Goal: Information Seeking & Learning: Learn about a topic

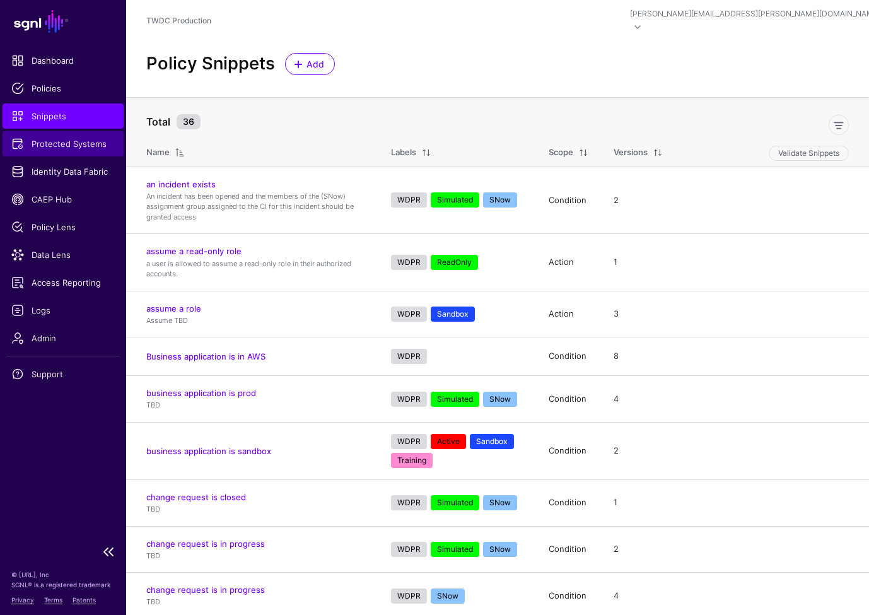
click at [66, 146] on span "Protected Systems" at bounding box center [62, 144] width 103 height 13
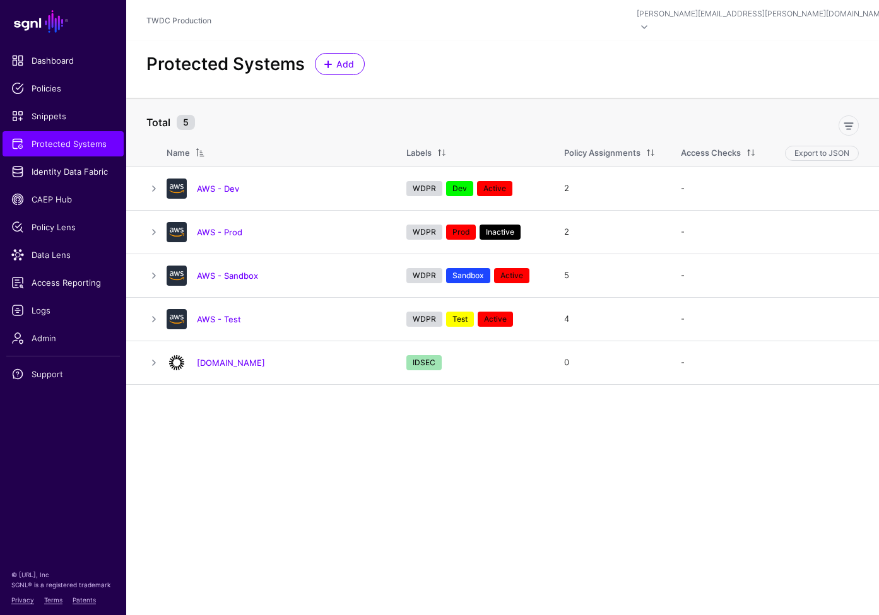
click at [309, 431] on main "SGNL Dashboard Policies Snippets Protected Systems Identity Data Fabric CAEP Hu…" at bounding box center [439, 307] width 879 height 615
click at [153, 225] on link at bounding box center [153, 232] width 15 height 15
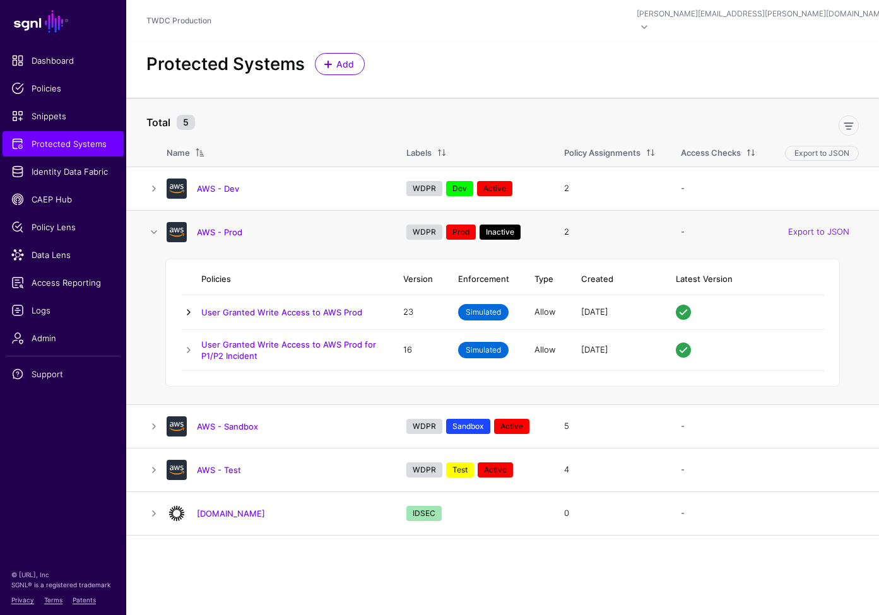
click at [189, 305] on link at bounding box center [188, 312] width 15 height 15
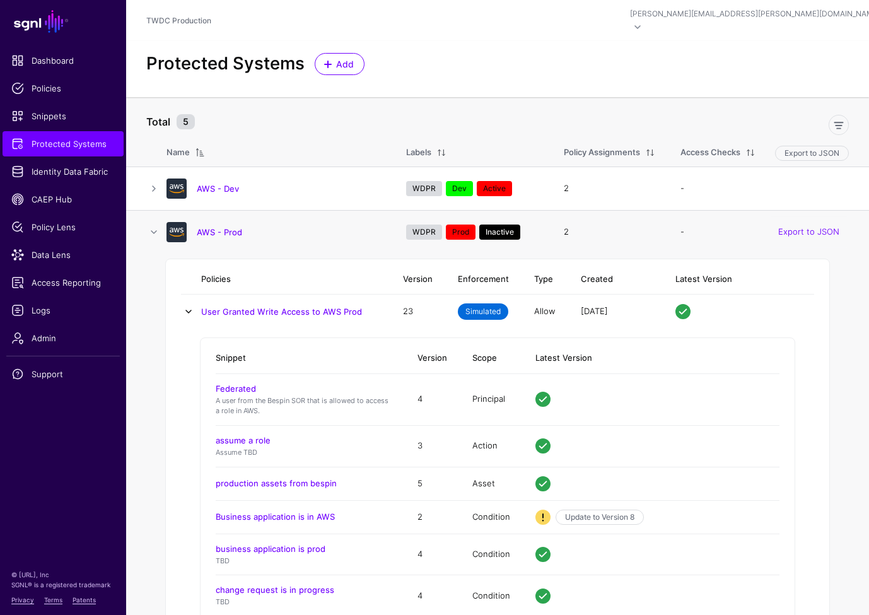
click at [189, 304] on link at bounding box center [188, 311] width 15 height 15
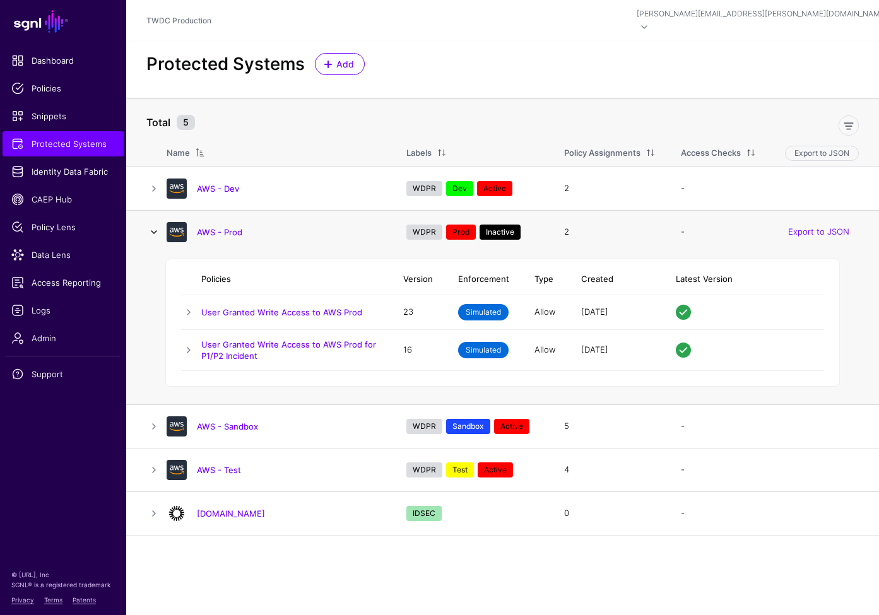
click at [153, 225] on link at bounding box center [153, 232] width 15 height 15
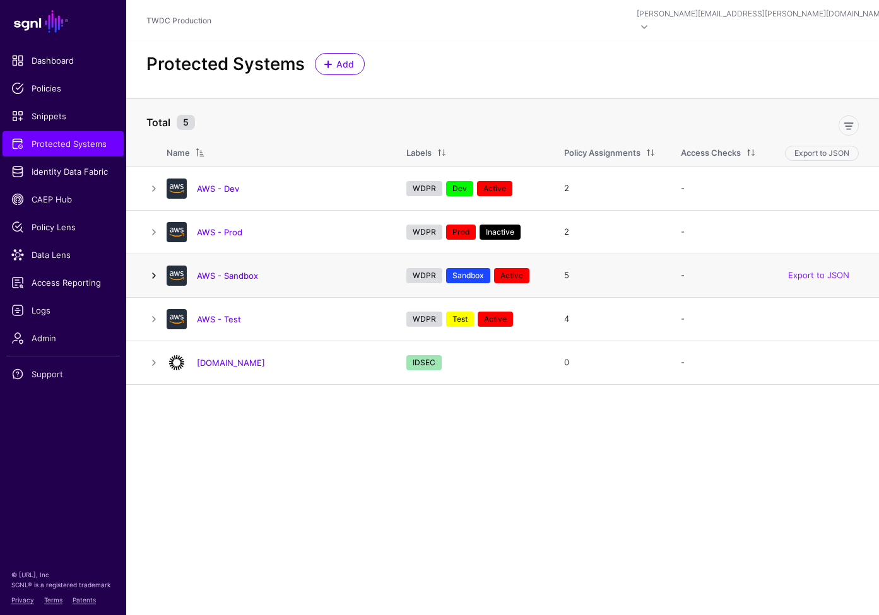
click at [154, 268] on link at bounding box center [153, 275] width 15 height 15
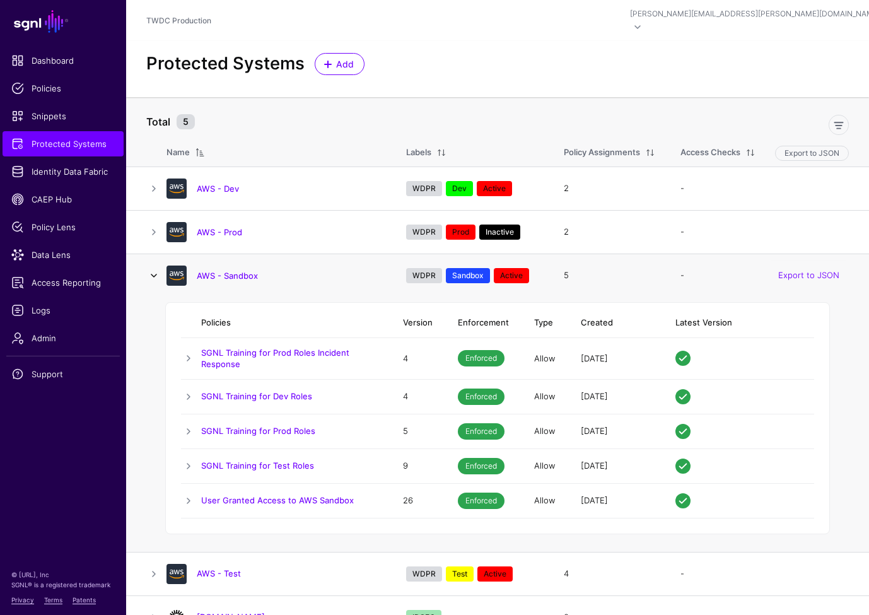
click at [152, 268] on link at bounding box center [153, 275] width 15 height 15
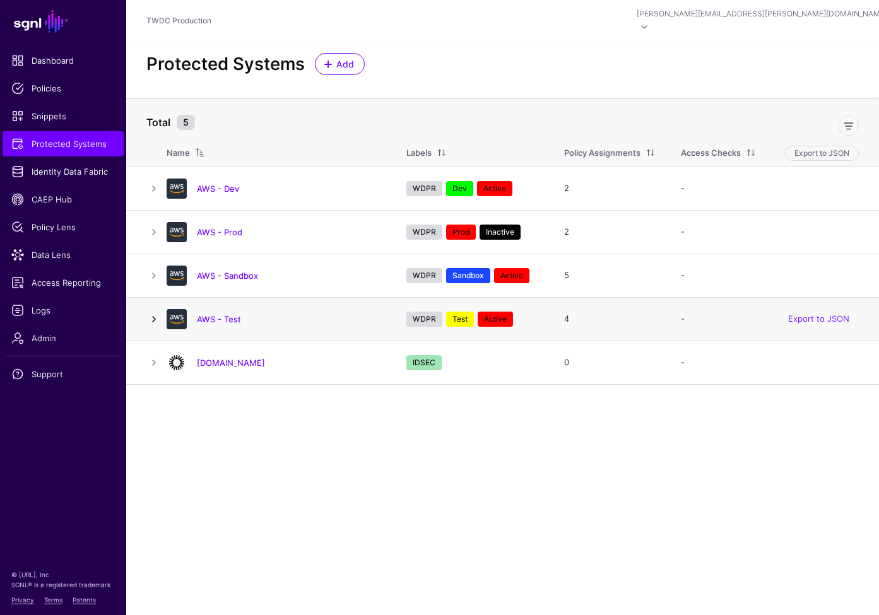
click at [156, 312] on link at bounding box center [153, 319] width 15 height 15
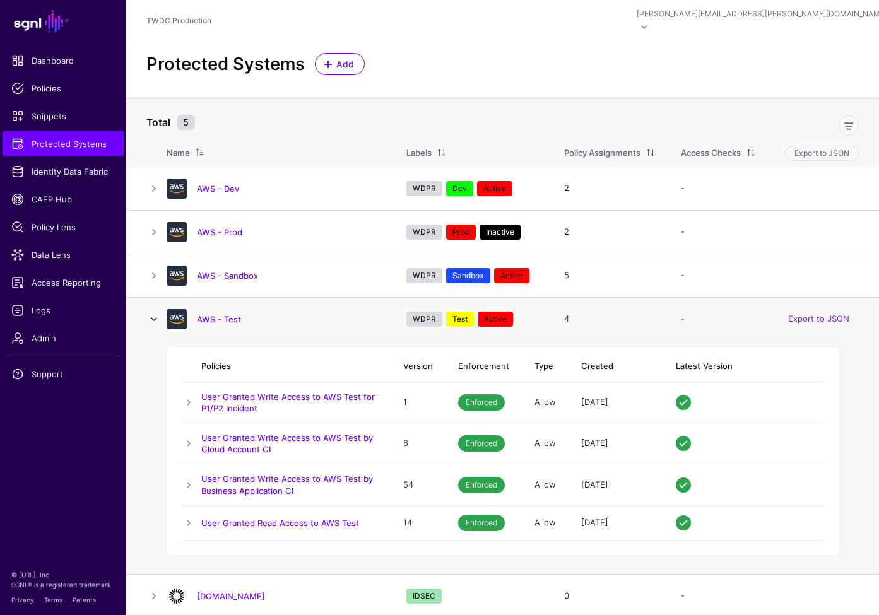
click at [156, 312] on link at bounding box center [153, 319] width 15 height 15
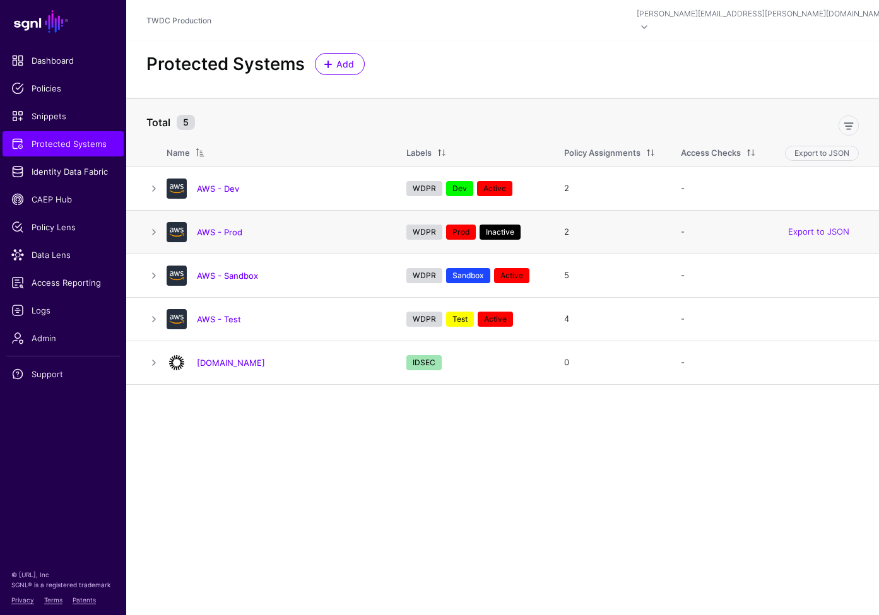
drag, startPoint x: 524, startPoint y: 217, endPoint x: 395, endPoint y: 212, distance: 128.8
click at [395, 212] on td "WDPR Prod Inactive" at bounding box center [473, 233] width 158 height 44
click at [378, 227] on h4 "AWS - Prod" at bounding box center [289, 232] width 184 height 11
click at [153, 312] on link at bounding box center [153, 319] width 15 height 15
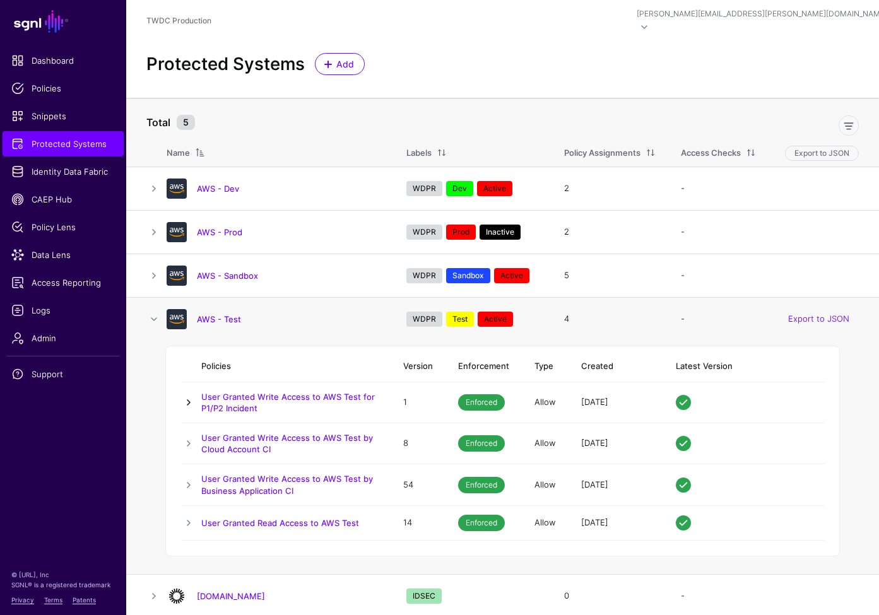
click at [187, 395] on link at bounding box center [188, 402] width 15 height 15
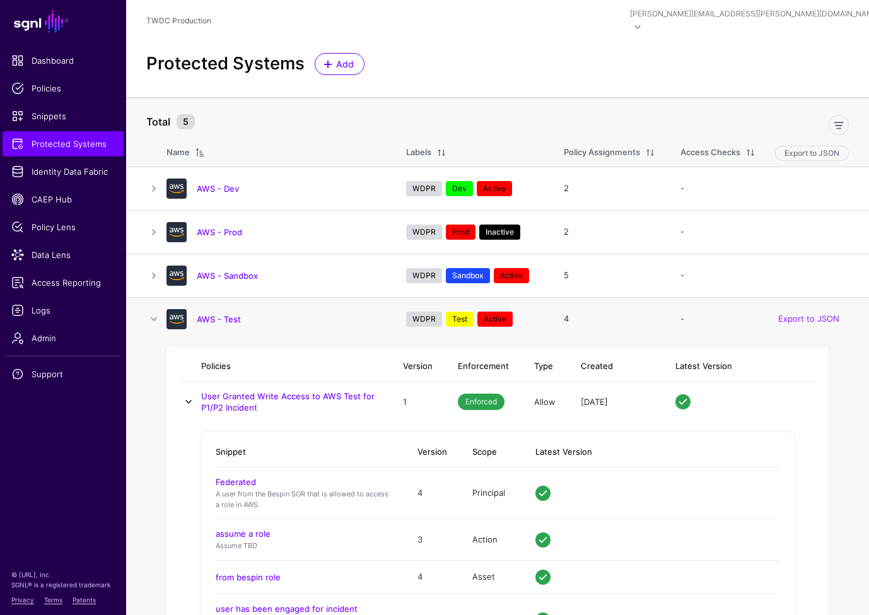
click at [187, 394] on link at bounding box center [188, 401] width 15 height 15
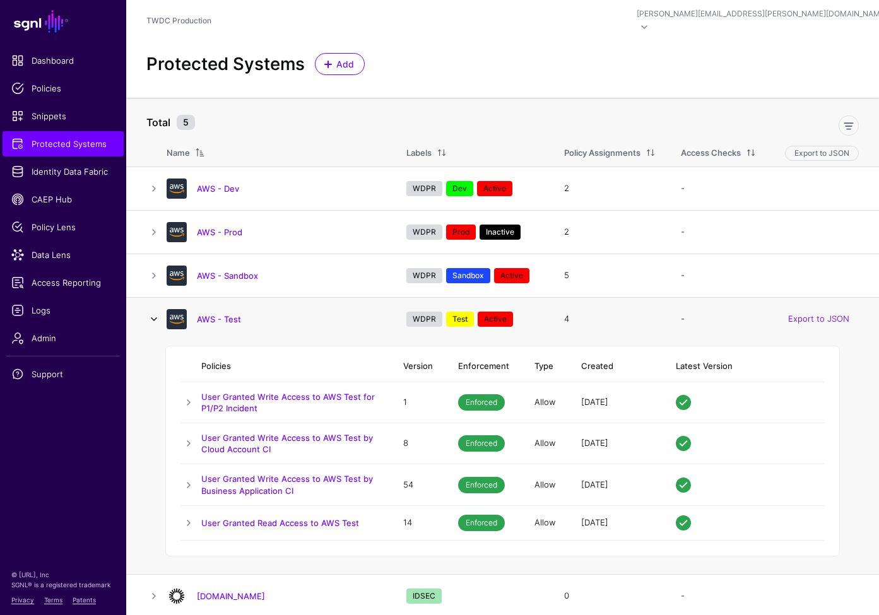
click at [152, 312] on link at bounding box center [153, 319] width 15 height 15
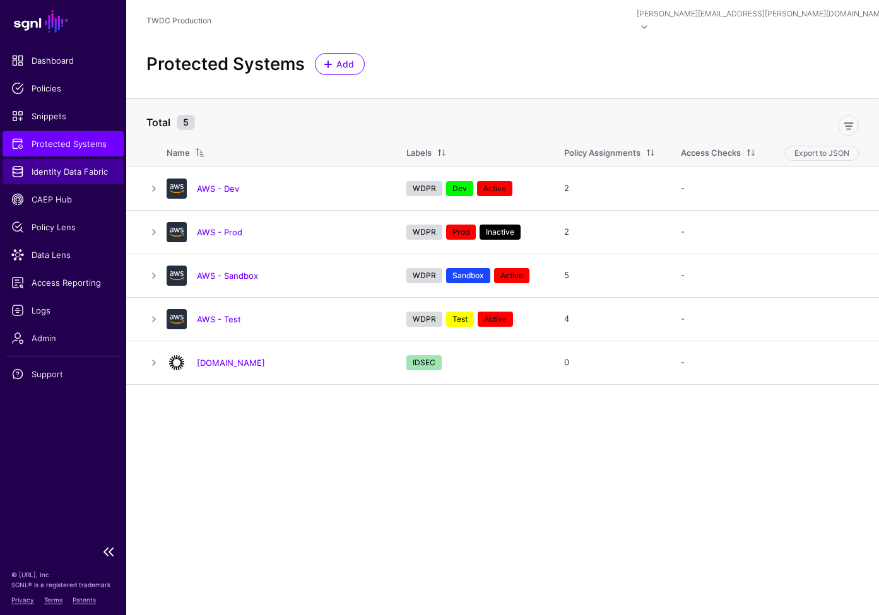
click at [81, 179] on link "Identity Data Fabric" at bounding box center [63, 171] width 121 height 25
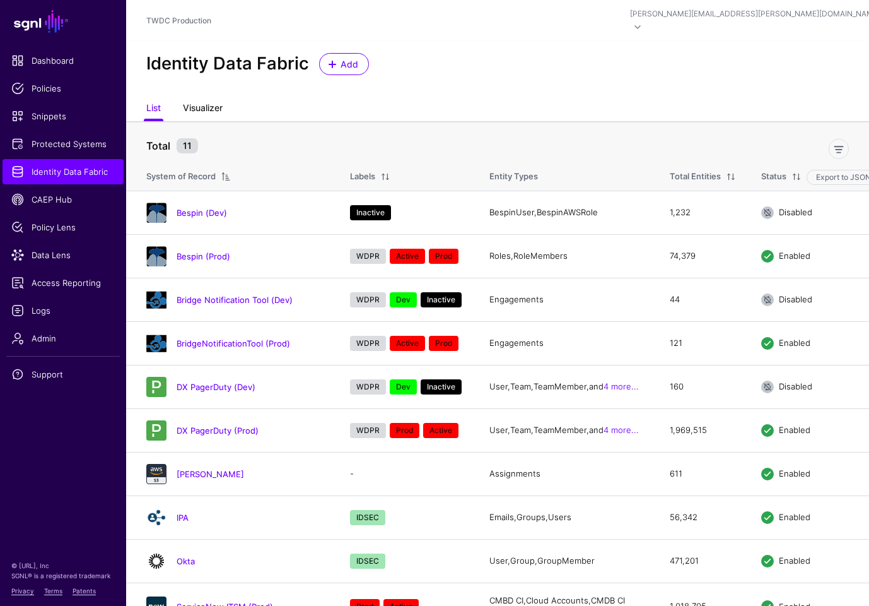
click at [201, 99] on link "Visualizer" at bounding box center [203, 109] width 40 height 24
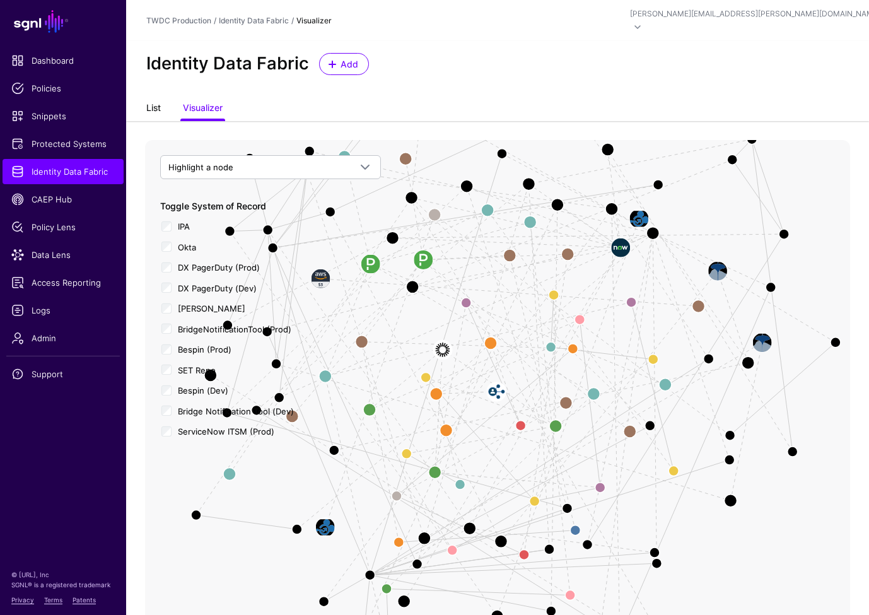
click at [155, 97] on link "List" at bounding box center [153, 109] width 15 height 24
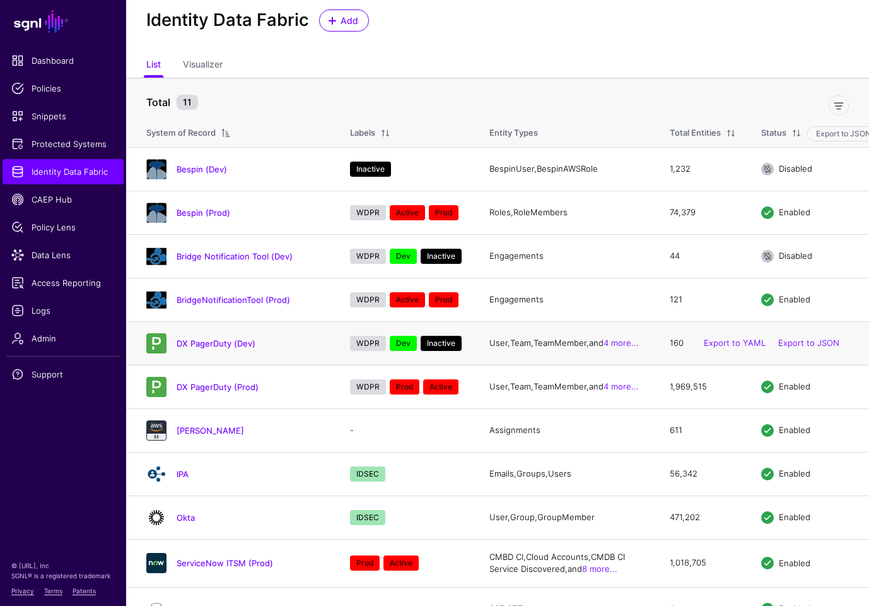
scroll to position [62, 0]
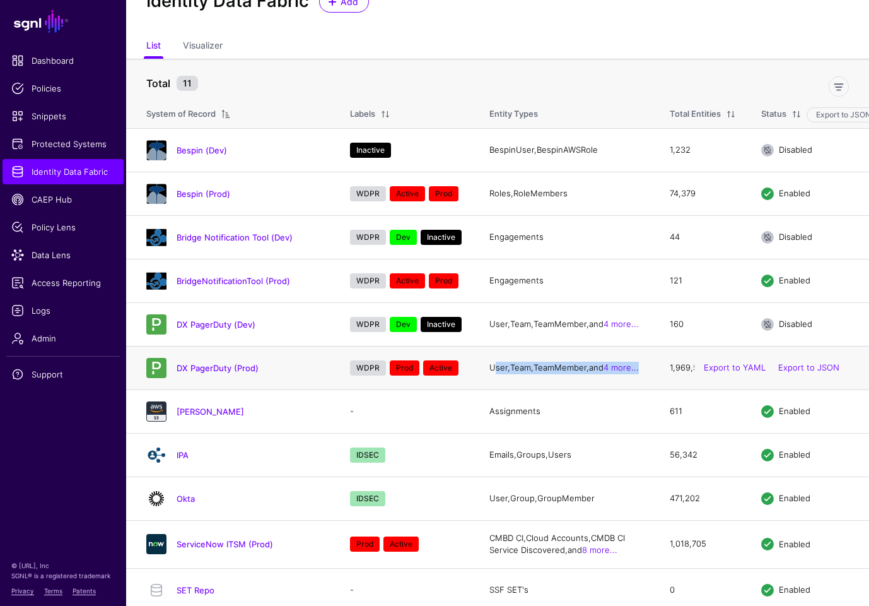
drag, startPoint x: 498, startPoint y: 351, endPoint x: 618, endPoint y: 368, distance: 121.1
click at [618, 368] on td "User, Team, TeamMember, and 4 more..." at bounding box center [567, 368] width 180 height 44
click at [588, 381] on td "User, Team, TeamMember, and 4 more..." at bounding box center [567, 368] width 180 height 44
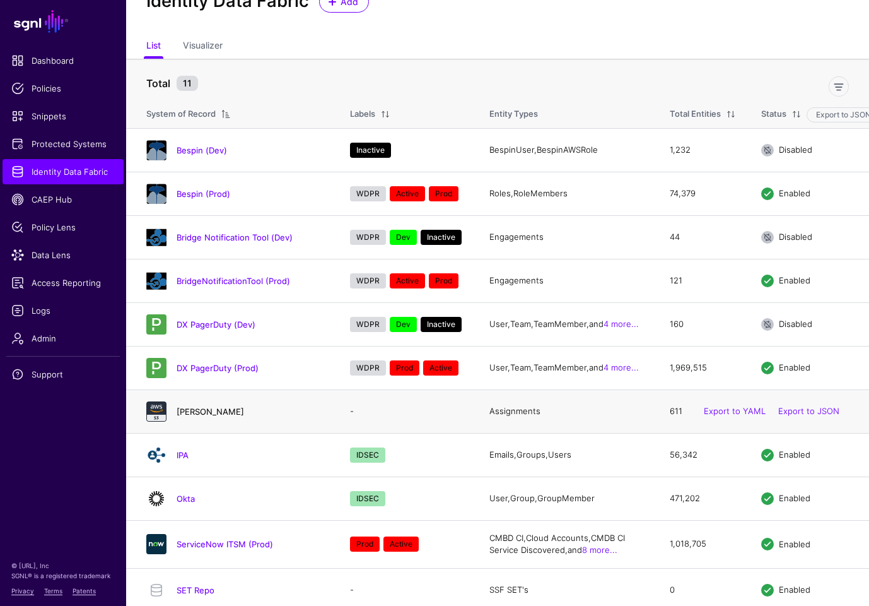
click at [192, 408] on link "[PERSON_NAME]" at bounding box center [211, 411] width 68 height 10
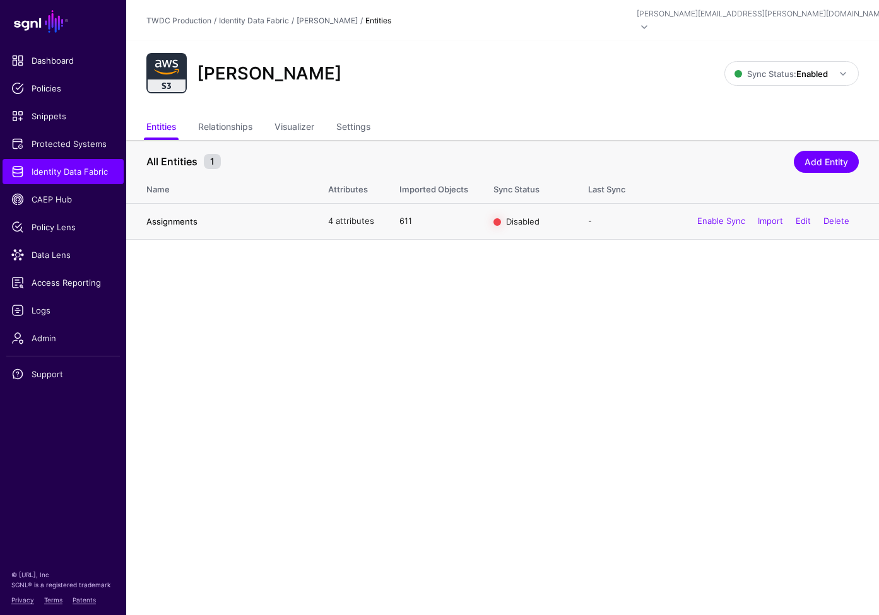
click at [184, 216] on link "Assignments" at bounding box center [171, 221] width 51 height 10
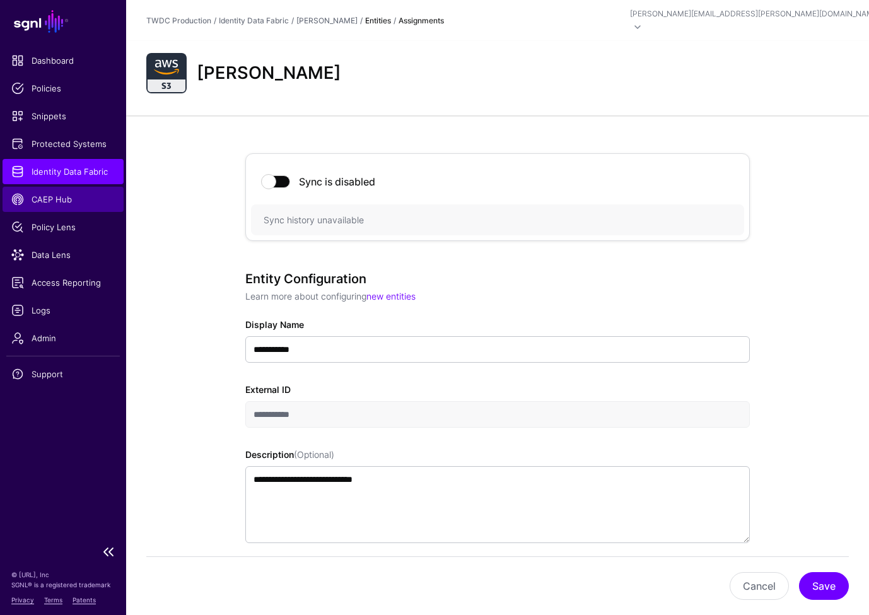
click at [64, 201] on span "CAEP Hub" at bounding box center [62, 199] width 103 height 13
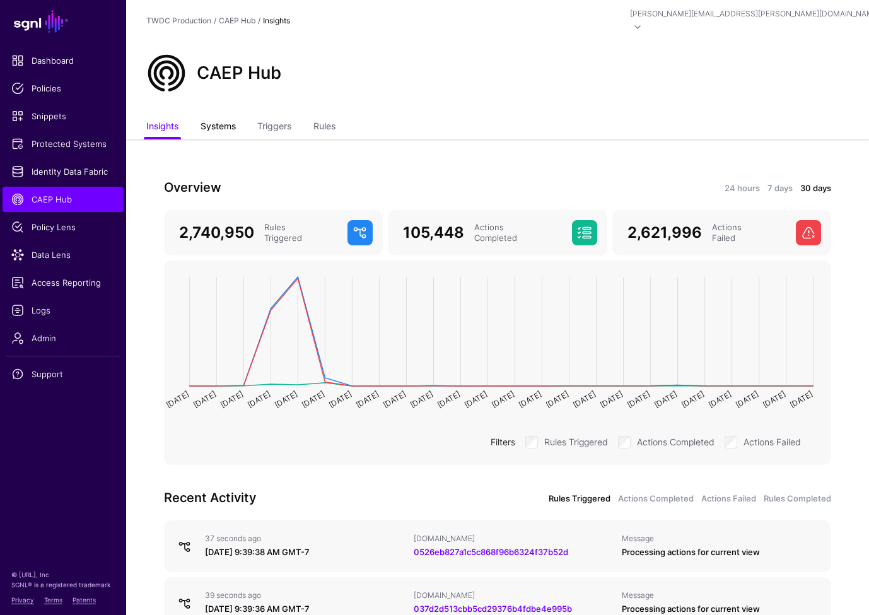
click at [214, 121] on link "Systems" at bounding box center [218, 127] width 35 height 24
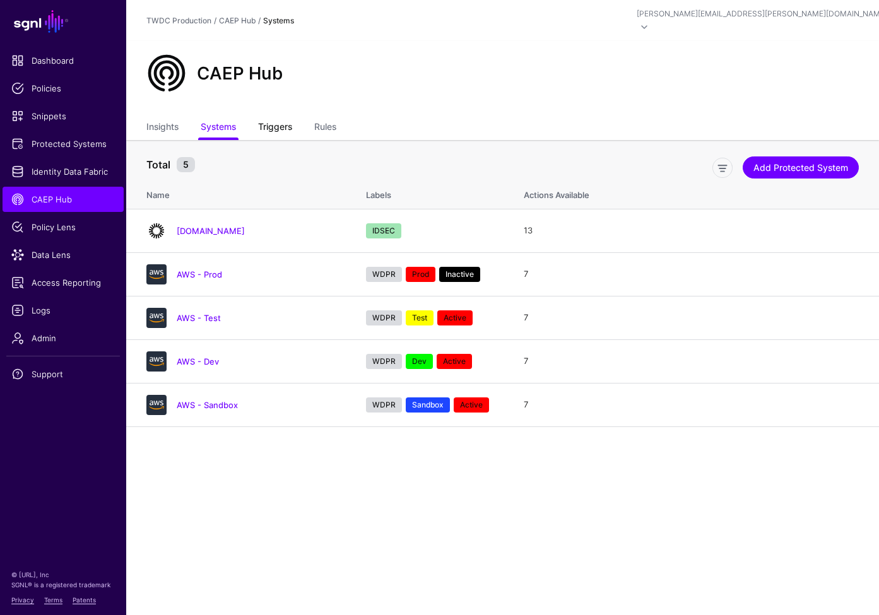
click at [271, 118] on link "Triggers" at bounding box center [275, 128] width 34 height 24
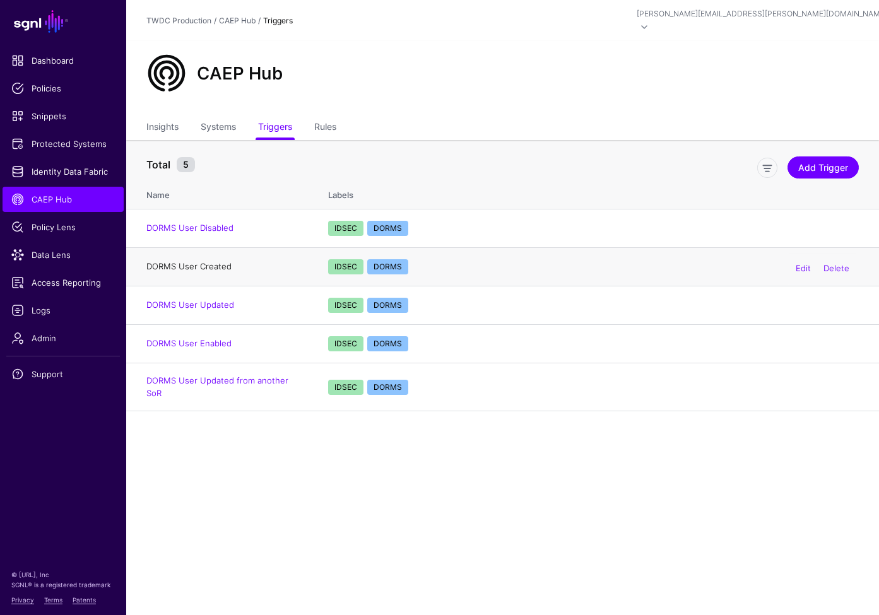
click at [220, 261] on link "DORMS User Created" at bounding box center [188, 266] width 85 height 10
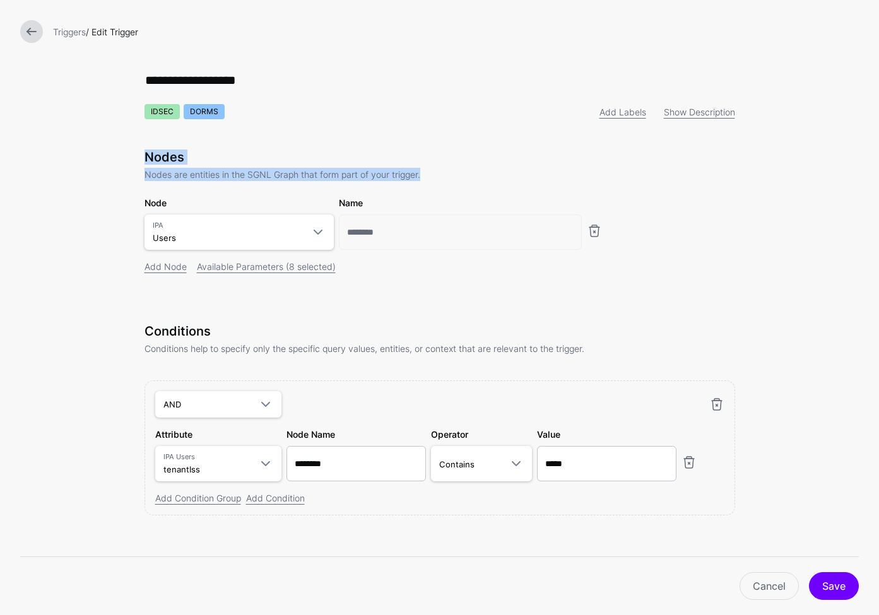
drag, startPoint x: 140, startPoint y: 159, endPoint x: 427, endPoint y: 177, distance: 287.0
click at [427, 177] on div "Nodes Nodes are entities in the SGNL Graph that form part of your trigger." at bounding box center [439, 166] width 591 height 32
click at [427, 177] on p "Nodes are entities in the SGNL Graph that form part of your trigger." at bounding box center [439, 174] width 591 height 13
drag, startPoint x: 424, startPoint y: 176, endPoint x: 136, endPoint y: 155, distance: 289.1
click at [136, 155] on div "**********" at bounding box center [439, 312] width 631 height 625
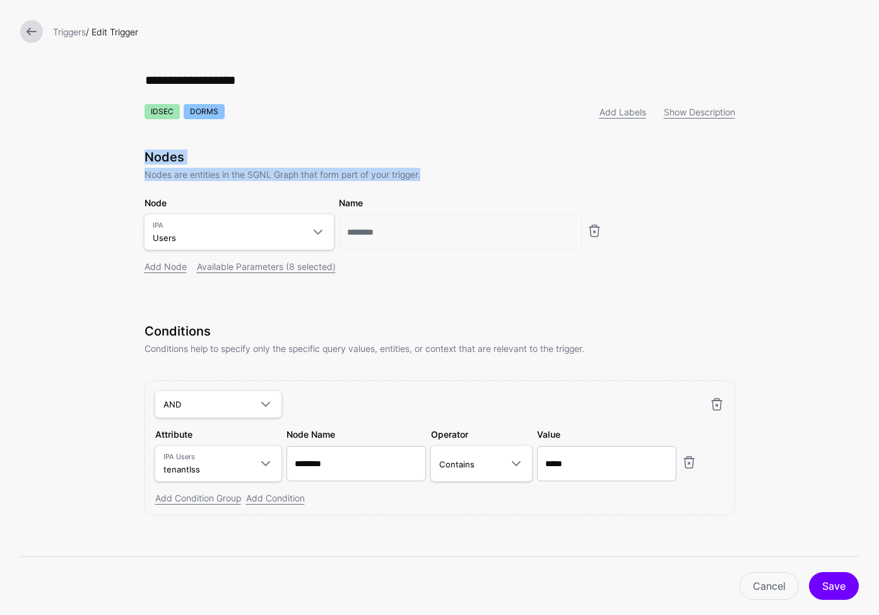
click at [136, 155] on div "**********" at bounding box center [439, 312] width 631 height 625
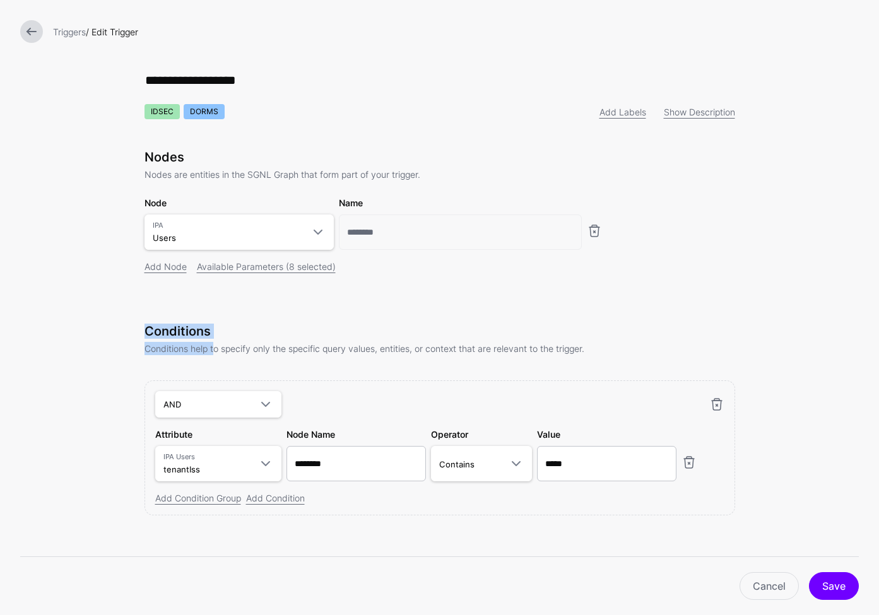
drag, startPoint x: 139, startPoint y: 330, endPoint x: 208, endPoint y: 352, distance: 72.8
click at [208, 352] on div "Conditions Conditions help to specify only the specific query values, entities,…" at bounding box center [439, 345] width 601 height 42
click at [208, 352] on p "Conditions help to specify only the specific query values, entities, or context…" at bounding box center [439, 348] width 591 height 13
click at [33, 31] on link at bounding box center [31, 31] width 23 height 23
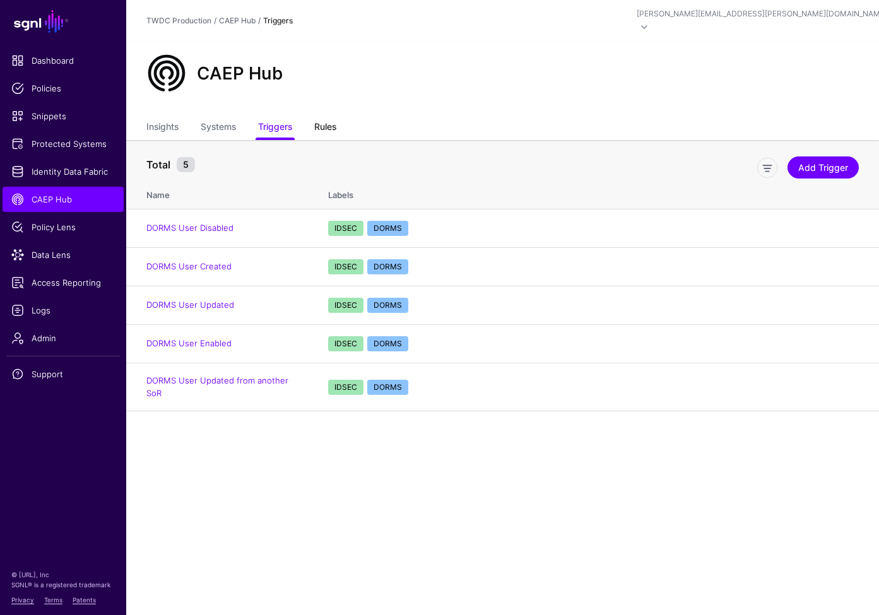
click at [331, 116] on link "Rules" at bounding box center [325, 128] width 22 height 24
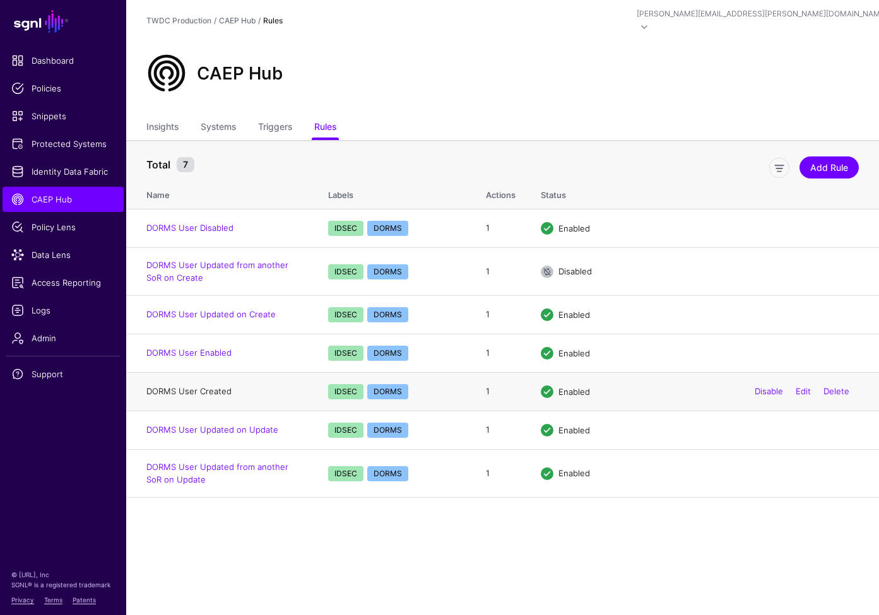
click at [223, 386] on link "DORMS User Created" at bounding box center [188, 391] width 85 height 10
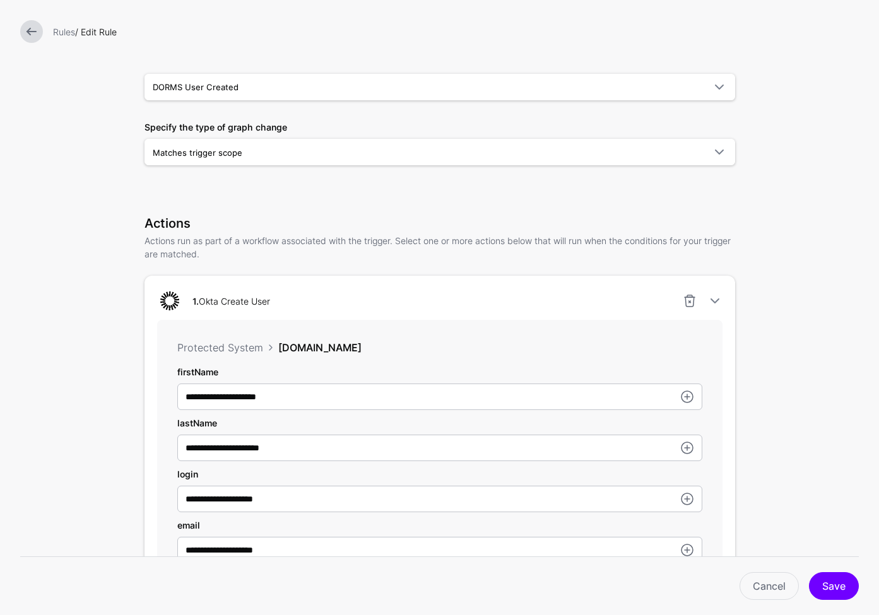
scroll to position [78, 0]
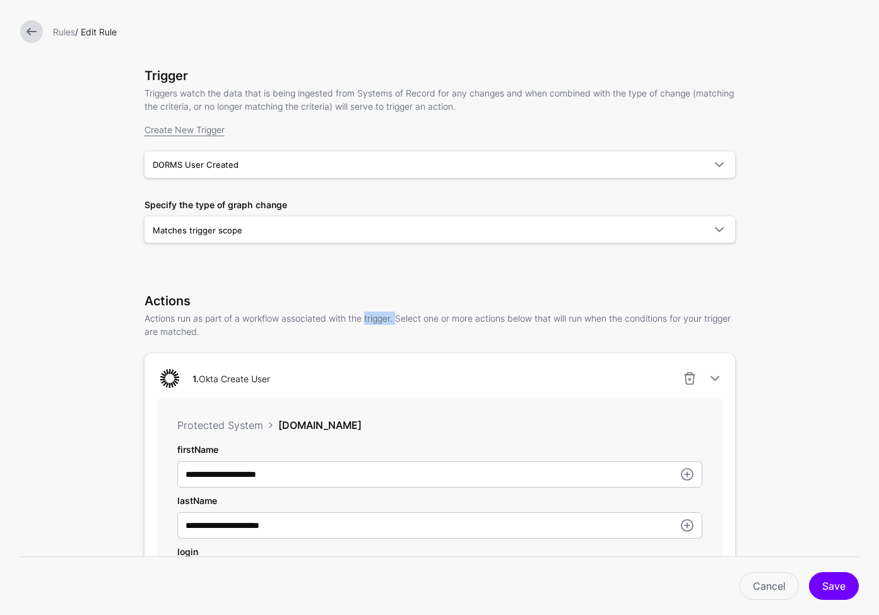
drag, startPoint x: 374, startPoint y: 321, endPoint x: 396, endPoint y: 321, distance: 22.1
click at [392, 320] on p "Actions run as part of a workflow associated with the trigger. Select one or mo…" at bounding box center [439, 325] width 591 height 26
click at [405, 321] on p "Actions run as part of a workflow associated with the trigger. Select one or mo…" at bounding box center [439, 325] width 591 height 26
drag, startPoint x: 414, startPoint y: 321, endPoint x: 570, endPoint y: 330, distance: 156.8
click at [570, 330] on p "Actions run as part of a workflow associated with the trigger. Select one or mo…" at bounding box center [439, 325] width 591 height 26
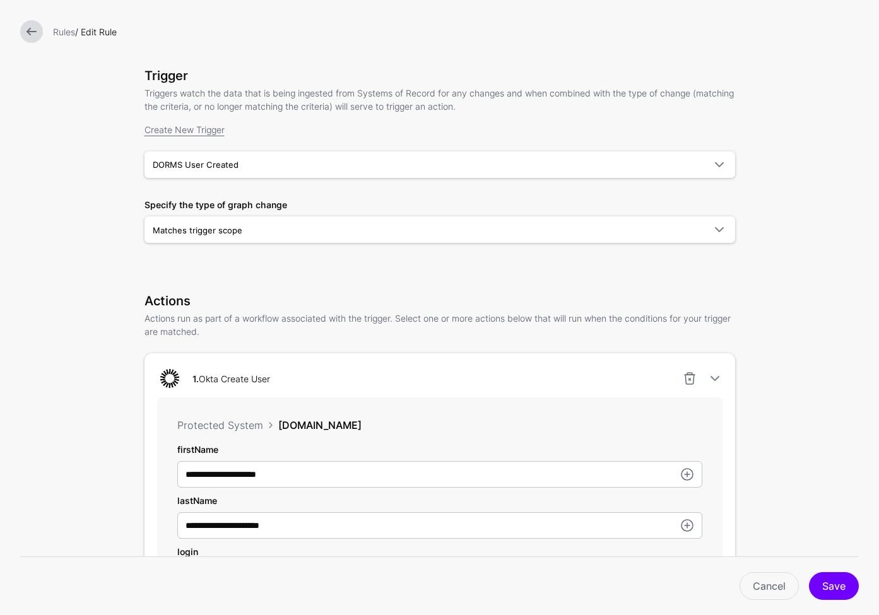
click at [570, 330] on p "Actions run as part of a workflow associated with the trigger. Select one or mo…" at bounding box center [439, 325] width 591 height 26
click at [33, 35] on link at bounding box center [31, 31] width 23 height 23
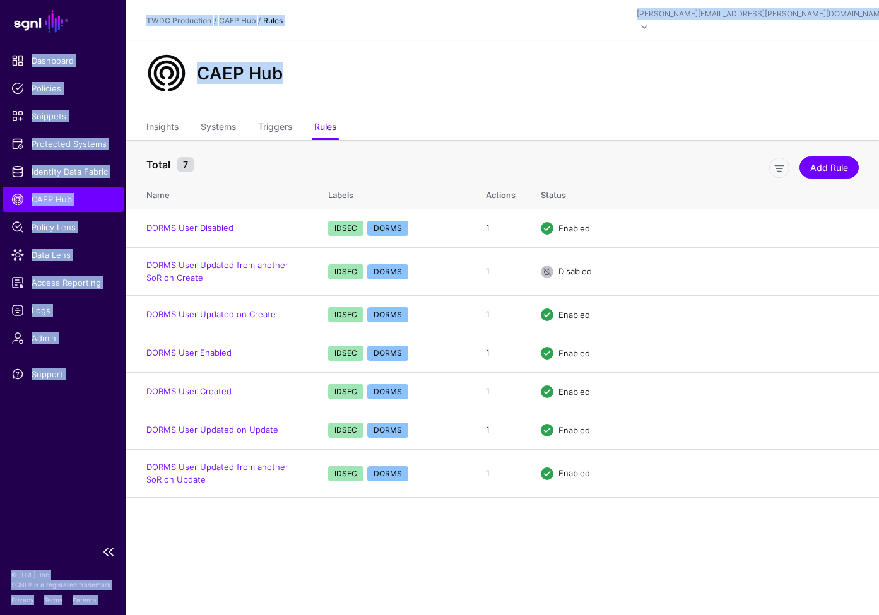
drag, startPoint x: 486, startPoint y: 73, endPoint x: 88, endPoint y: 21, distance: 402.1
click at [88, 21] on main "SGNL Dashboard Policies Snippets Protected Systems Identity Data Fabric CAEP Hu…" at bounding box center [439, 307] width 879 height 615
copy main "Dashboard Policies Snippets Protected Systems Identity Data Fabric CAEP Hub Pol…"
click at [317, 76] on div "CAEP Hub" at bounding box center [502, 73] width 722 height 40
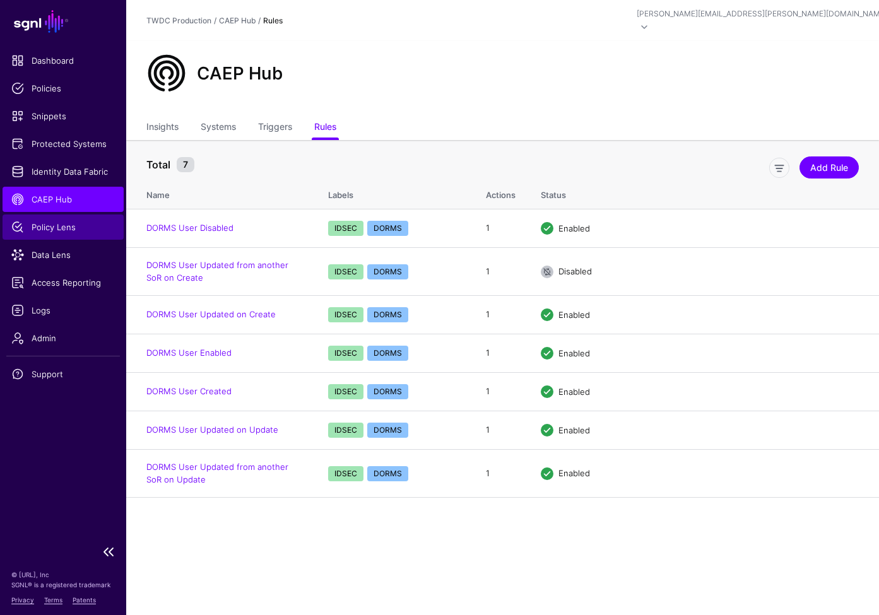
click at [34, 230] on span "Policy Lens" at bounding box center [62, 227] width 103 height 13
